Goal: Task Accomplishment & Management: Complete application form

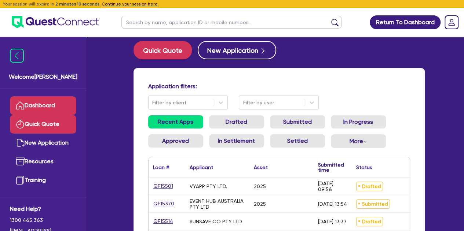
drag, startPoint x: 0, startPoint y: 0, endPoint x: 51, endPoint y: 131, distance: 140.4
click at [51, 131] on link "Quick Quote" at bounding box center [43, 124] width 66 height 19
select select "Other"
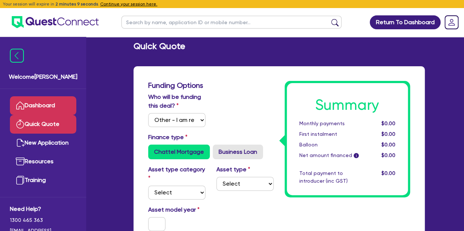
click at [47, 109] on link "Dashboard" at bounding box center [43, 105] width 66 height 19
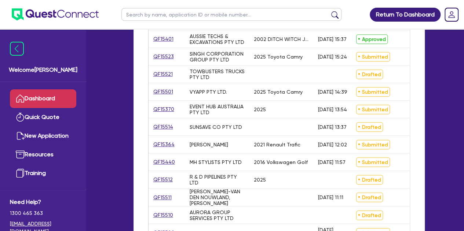
scroll to position [166, 0]
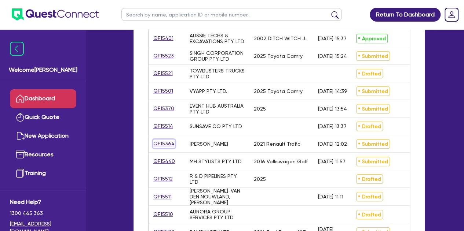
click at [160, 140] on link "QF15364" at bounding box center [164, 144] width 22 height 8
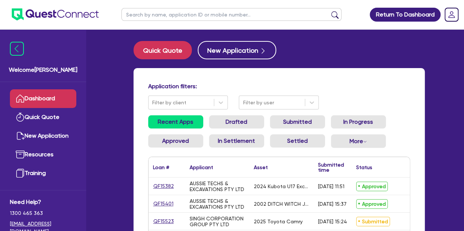
select select "Other"
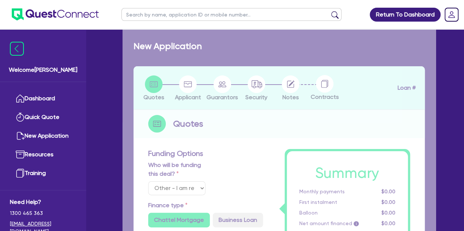
select select "CARS_AND_LIGHT_TRUCKS"
type input "2021"
radio input "true"
type input "42,000"
type input "6"
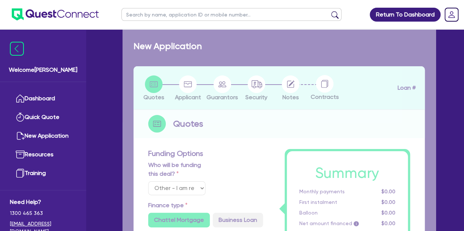
type input "2,618.67"
type input "9.25"
type input "900"
radio input "true"
select select "VANS_AND_UTES"
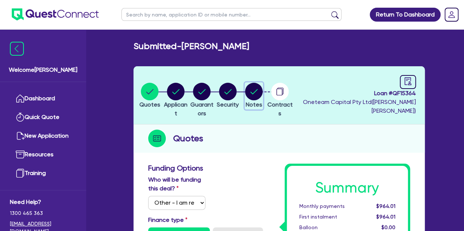
click at [262, 88] on circle "button" at bounding box center [254, 92] width 18 height 18
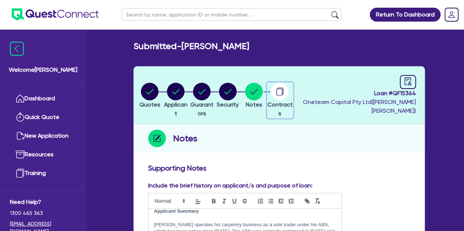
click at [282, 92] on icon "button" at bounding box center [279, 92] width 6 height 7
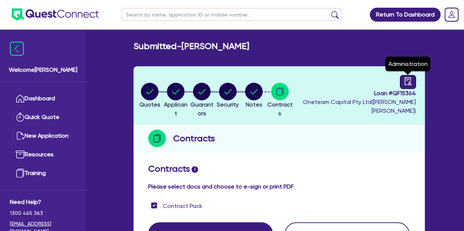
click at [403, 77] on div at bounding box center [408, 82] width 16 height 14
select select "SUBMITTED_AMENDED"
select select "The Asset Financier"
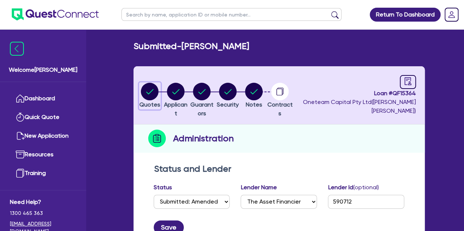
click at [154, 99] on circle "button" at bounding box center [150, 92] width 18 height 18
select select "Other"
select select "CARS_AND_LIGHT_TRUCKS"
select select "VANS_AND_UTES"
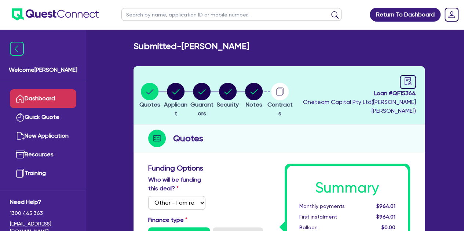
click at [46, 102] on link "Dashboard" at bounding box center [43, 98] width 66 height 19
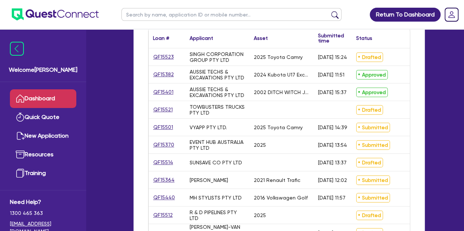
scroll to position [130, 0]
drag, startPoint x: 152, startPoint y: 181, endPoint x: 159, endPoint y: 181, distance: 7.0
click at [159, 181] on div "QF15364" at bounding box center [166, 179] width 37 height 17
click at [159, 181] on link "QF15364" at bounding box center [164, 180] width 22 height 8
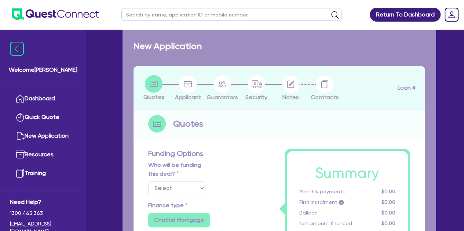
select select "Other"
select select "CARS_AND_LIGHT_TRUCKS"
type input "2021"
radio input "true"
type input "42,000"
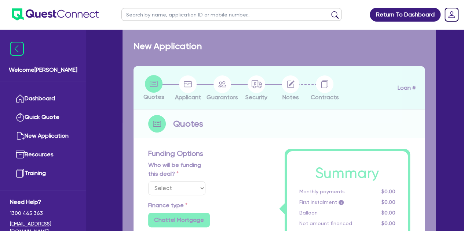
type input "6"
type input "2,618.67"
type input "9.25"
type input "900"
radio input "true"
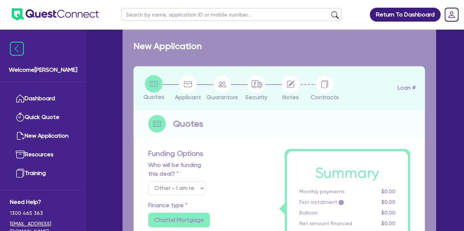
radio input "true"
select select "VANS_AND_UTES"
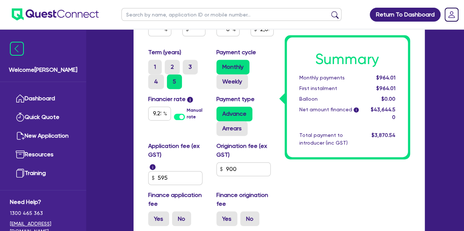
scroll to position [462, 0]
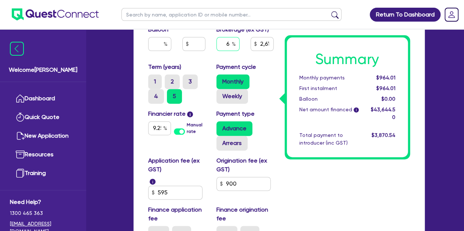
click at [231, 43] on input "6" at bounding box center [227, 44] width 23 height 14
type input "42,000"
type input "2,618.67"
type input "42,000"
type input "2,618.67"
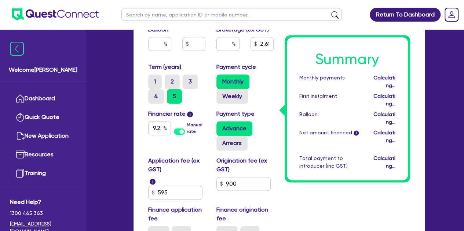
type input "42,000"
click at [197, 61] on div "Purchase price 42,000 Cash deposit Trade in Payout amount Balloon Brokerage (ex…" at bounding box center [211, 12] width 136 height 100
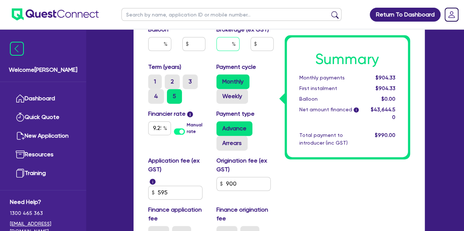
click at [221, 45] on input "text" at bounding box center [227, 44] width 23 height 14
type input "42,000"
type input "3"
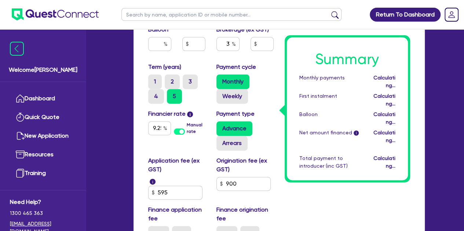
type input "42,000"
type input "1,309.34"
click at [211, 54] on div "3" at bounding box center [228, 47] width 34 height 20
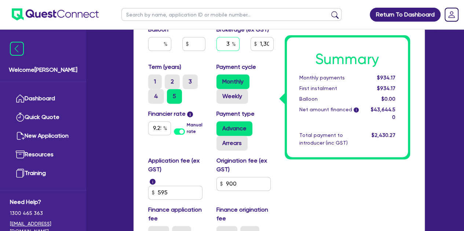
click at [229, 43] on input "3" at bounding box center [227, 44] width 23 height 14
type input "42,000"
type input "1,309.34"
type input "42,000"
type input "6"
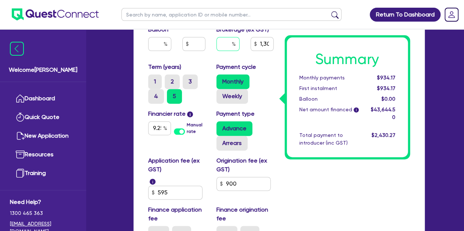
type input "1,309.34"
type input "6"
type input "42,000"
type input "1,309.34"
type input "42,000"
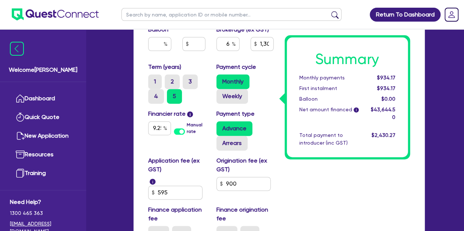
type input "2,618.67"
click at [209, 55] on div "Balloon" at bounding box center [177, 41] width 68 height 32
type input "42,000"
type input "2,618.67"
click at [230, 45] on input "text" at bounding box center [227, 44] width 23 height 14
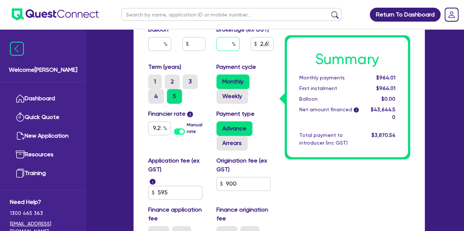
type input "42,000"
type input "3"
type input "2,618.67"
type input "3"
type input "42,000"
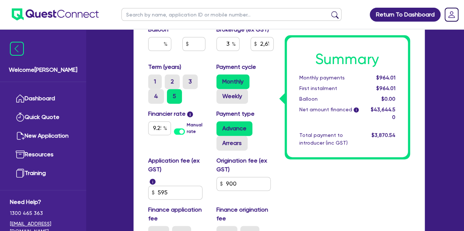
type input "2,618.67"
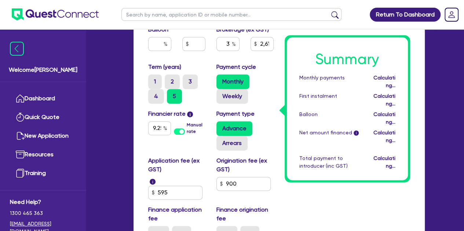
type input "42,000"
type input "1,309.34"
click at [218, 52] on div "3" at bounding box center [228, 47] width 34 height 20
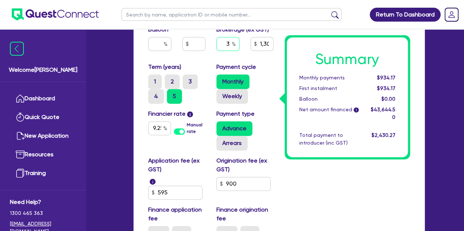
type input "42,000"
type input "1,309.34"
click at [229, 44] on input "text" at bounding box center [227, 44] width 23 height 14
type input "42,000"
type input "6"
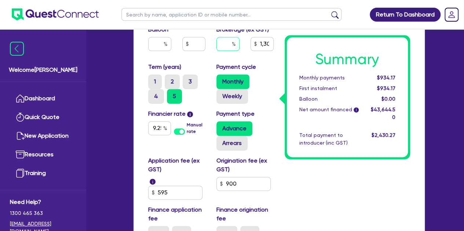
type input "1,309.34"
type input "6"
type input "42,000"
type input "1,309.34"
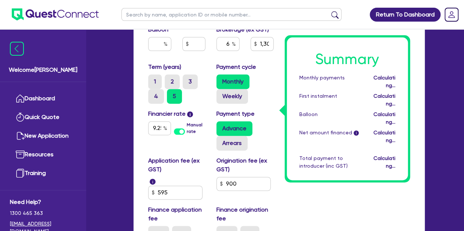
type input "42,000"
type input "2,618.67"
click at [208, 63] on div "Term (years) 1 2 3 4 5" at bounding box center [177, 83] width 68 height 41
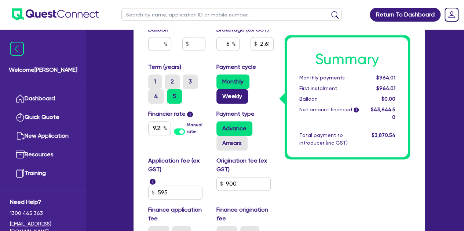
click at [238, 96] on label "Weekly" at bounding box center [232, 96] width 32 height 15
click at [221, 94] on input "Weekly" at bounding box center [218, 91] width 5 height 5
radio input "true"
type input "42,000"
type input "2,618.67"
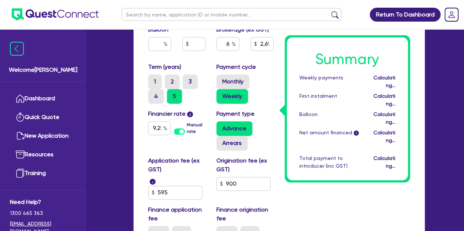
type input "42,000"
type input "2,618.67"
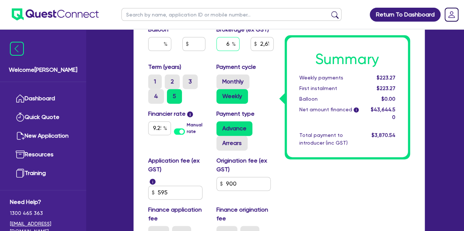
type input "42,000"
type input "2,618.67"
click at [229, 39] on input "text" at bounding box center [227, 44] width 23 height 14
type input "42,000"
type input "3"
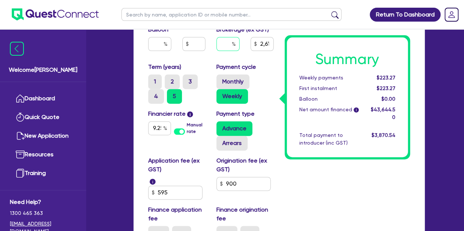
type input "2,618.67"
type input "3"
type input "42,000"
type input "2,618.67"
type input "42,000"
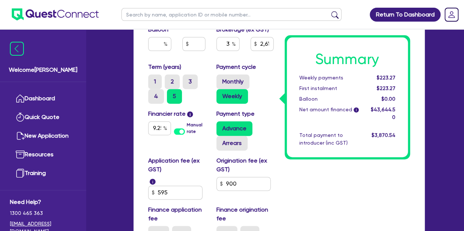
type input "1,309.34"
click at [213, 54] on div "3" at bounding box center [228, 47] width 34 height 20
click at [229, 41] on input "3" at bounding box center [227, 44] width 23 height 14
type input "42,000"
type input "1,309.34"
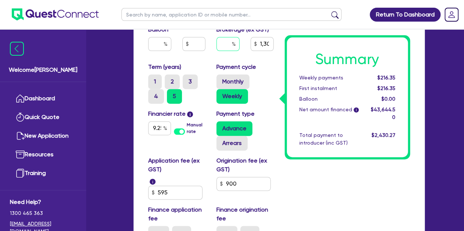
type input "42,000"
type input "6"
type input "1,309.34"
type input "6"
type input "42,000"
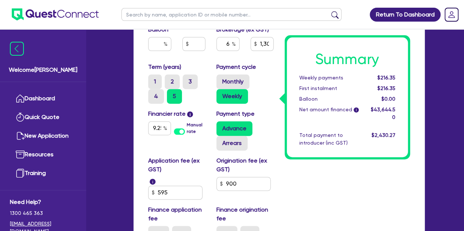
type input "1,309.34"
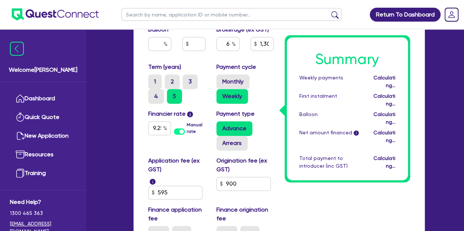
type input "42,000"
type input "2,618.67"
click at [202, 64] on div "Term (years) 1 2 3 4 5" at bounding box center [177, 83] width 68 height 41
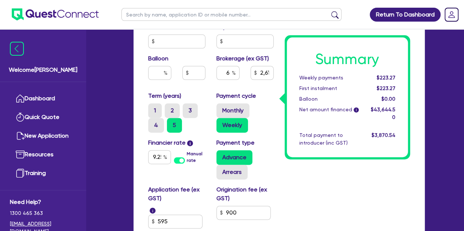
scroll to position [430, 0]
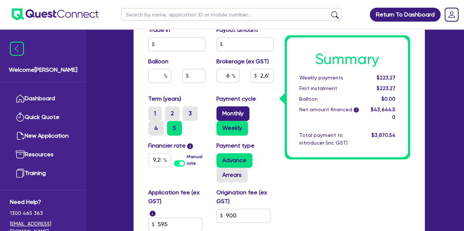
click at [234, 109] on label "Monthly" at bounding box center [232, 113] width 33 height 15
click at [221, 109] on input "Monthly" at bounding box center [218, 108] width 5 height 5
radio input "true"
type input "42,000"
type input "2,618.67"
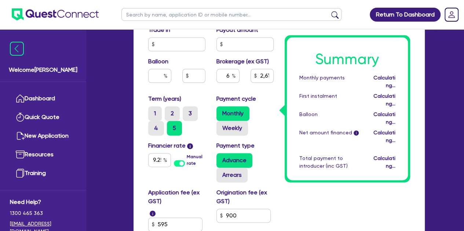
type input "42,000"
type input "2,618.67"
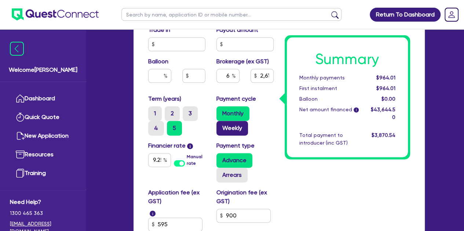
click at [236, 125] on label "Weekly" at bounding box center [232, 128] width 32 height 15
click at [221, 125] on input "Weekly" at bounding box center [218, 123] width 5 height 5
radio input "true"
type input "42,000"
type input "2,618.67"
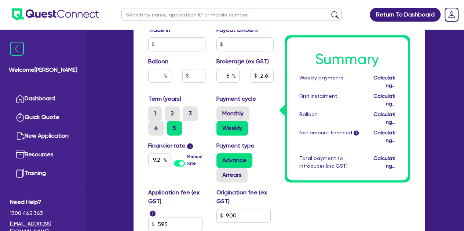
type input "42,000"
type input "2,618.67"
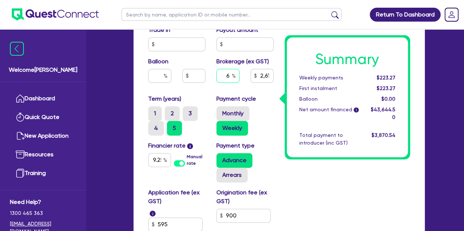
click at [231, 77] on input "6" at bounding box center [227, 76] width 23 height 14
type input "42,000"
type input "2,618.67"
type input "42,000"
type input "2,618.67"
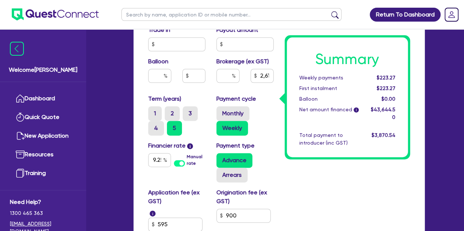
type input "42,000"
click at [216, 85] on div at bounding box center [228, 79] width 34 height 20
click at [224, 79] on input "text" at bounding box center [227, 76] width 23 height 14
type input "42,000"
type input "6"
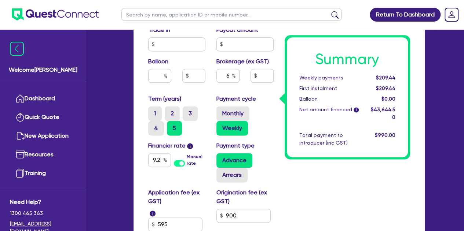
type input "42,000"
type input "2,618.67"
click at [218, 84] on div "6" at bounding box center [228, 79] width 34 height 20
click at [232, 77] on div "6" at bounding box center [227, 76] width 23 height 14
type input "42,000"
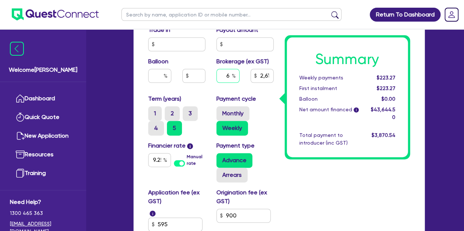
type input "2,618.67"
type input "42,000"
type input "3"
type input "2,618.67"
type input "3"
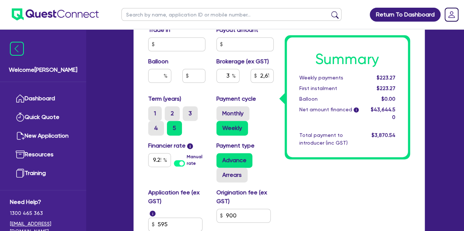
type input "42,000"
type input "2,618.67"
type input "42,000"
type input "1,309.34"
click at [215, 85] on div "3" at bounding box center [228, 79] width 34 height 20
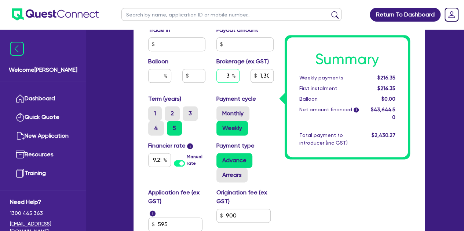
type input "42,000"
type input "1,309.34"
click at [229, 75] on input "text" at bounding box center [227, 76] width 23 height 14
type input "42,000"
type input "6"
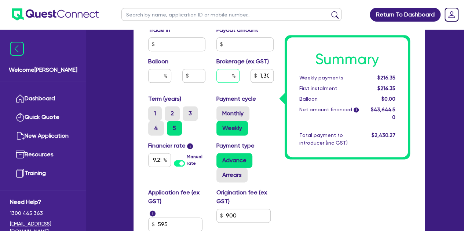
type input "1,309.34"
type input "6"
type input "42,000"
type input "1,309.34"
type input "42,000"
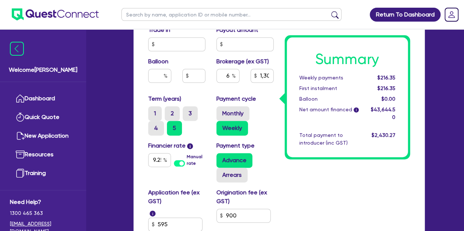
type input "2,618.67"
click at [215, 80] on div "6" at bounding box center [228, 79] width 34 height 20
click at [232, 109] on label "Monthly" at bounding box center [232, 113] width 33 height 15
click at [221, 109] on input "Monthly" at bounding box center [218, 108] width 5 height 5
radio input "true"
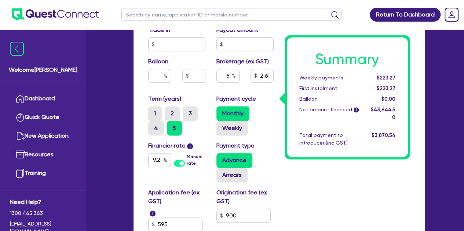
type input "42,000"
type input "2,618.67"
type input "42,000"
type input "2,618.67"
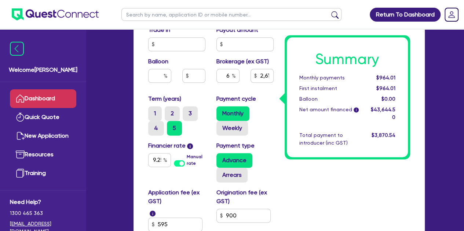
click at [54, 94] on link "Dashboard" at bounding box center [43, 98] width 66 height 19
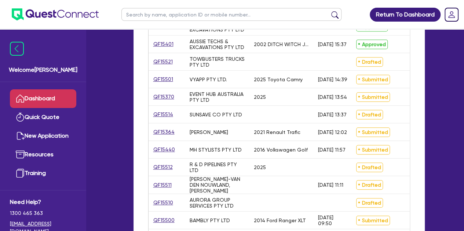
scroll to position [178, 0]
click at [169, 131] on link "QF15364" at bounding box center [164, 132] width 22 height 8
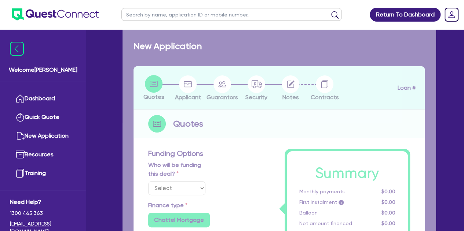
select select "Other"
select select "CARS_AND_LIGHT_TRUCKS"
type input "2021"
radio input "true"
type input "42,000"
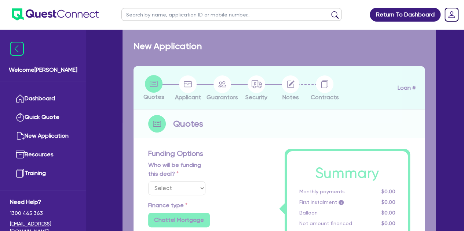
type input "6"
type input "2,618.67"
type input "9.25"
type input "900"
radio input "true"
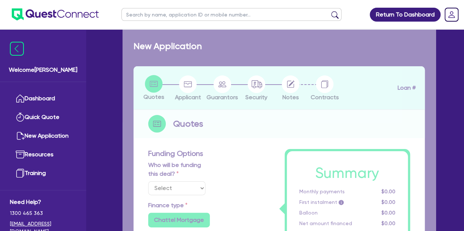
radio input "true"
select select "VANS_AND_UTES"
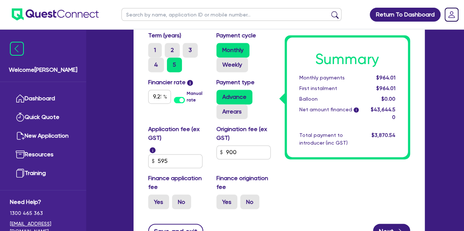
scroll to position [493, 0]
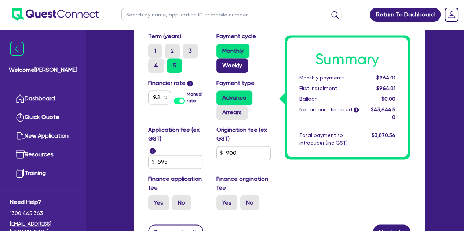
click at [232, 70] on label "Weekly" at bounding box center [232, 65] width 32 height 15
click at [221, 63] on input "Weekly" at bounding box center [218, 60] width 5 height 5
radio input "true"
type input "42,000"
type input "2,618.67"
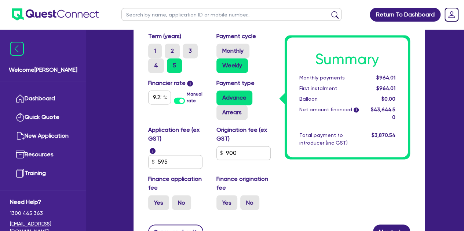
type input "42,000"
type input "2,618.67"
click at [235, 55] on label "Monthly" at bounding box center [232, 51] width 33 height 15
click at [221, 48] on input "Monthly" at bounding box center [218, 46] width 5 height 5
radio input "true"
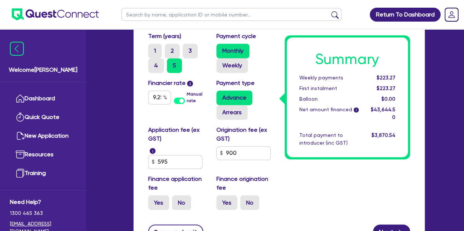
type input "42,000"
type input "2,618.67"
type input "42,000"
type input "2,618.67"
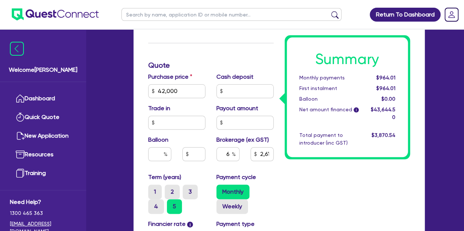
scroll to position [351, 0]
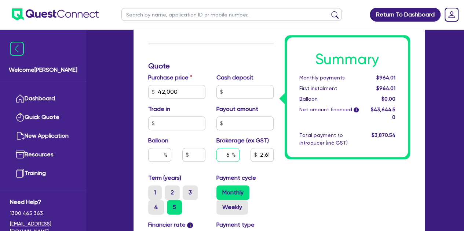
click at [229, 154] on input "6" at bounding box center [227, 155] width 23 height 14
type input "42,000"
type input "2,618.67"
type input "42,000"
type input "2,618.67"
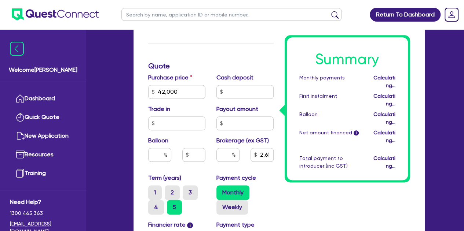
type input "42,000"
click at [297, 191] on div "Summary Monthly payments Calculating... First instalment Calculating... Balloon…" at bounding box center [347, 85] width 136 height 545
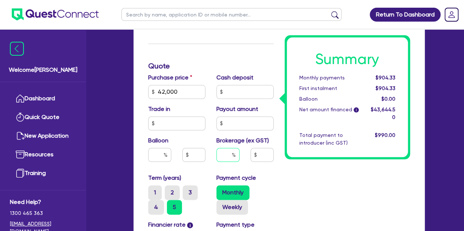
click at [221, 155] on input "text" at bounding box center [227, 155] width 23 height 14
type input "42,000"
type input "6"
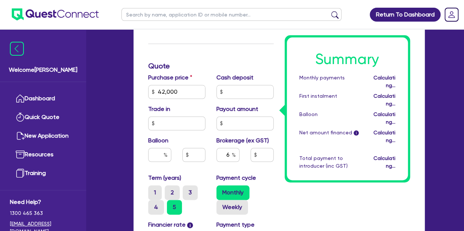
type input "42,000"
type input "2,618.67"
click at [331, 183] on div "Summary Monthly payments Calculating... First instalment Calculating... Balloon…" at bounding box center [347, 85] width 136 height 545
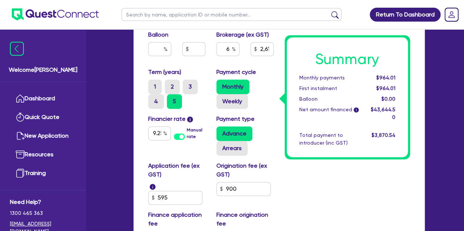
scroll to position [464, 0]
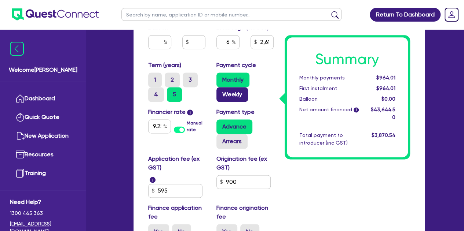
click at [224, 91] on label "Weekly" at bounding box center [232, 94] width 32 height 15
click at [221, 91] on input "Weekly" at bounding box center [218, 89] width 5 height 5
radio input "true"
type input "42,000"
type input "2,618.67"
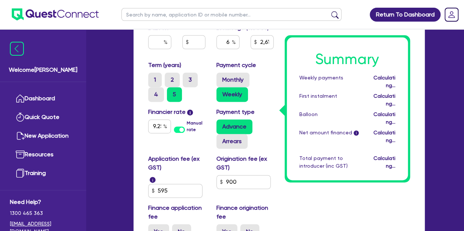
type input "42,000"
type input "2,618.67"
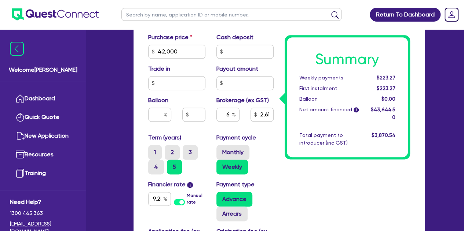
scroll to position [391, 0]
